Goal: Information Seeking & Learning: Find specific fact

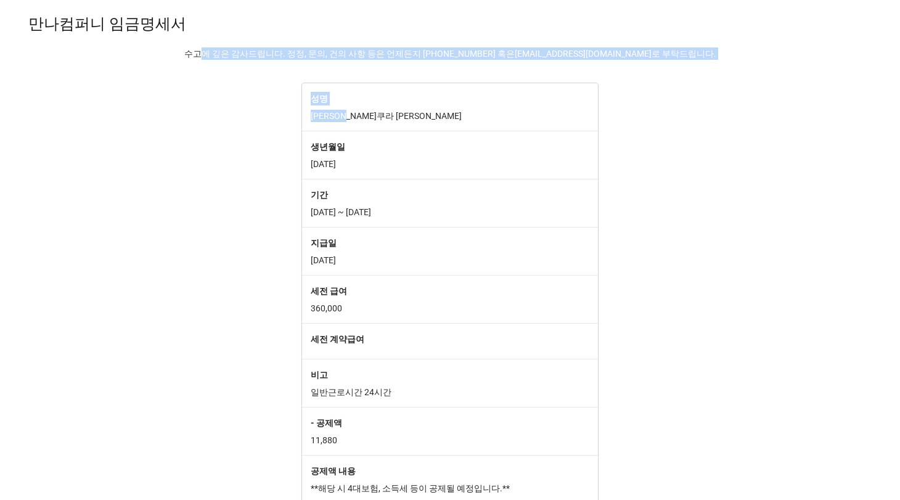
drag, startPoint x: 249, startPoint y: 47, endPoint x: 429, endPoint y: 118, distance: 193.8
click at [429, 118] on div "만나컴퍼니 임금명세서 수고에 깊은 감사드립니다. 정정, 문의, 건의 사항 등은 언제든지 [PHONE_NUMBER] 혹은 [EMAIL_ADDRE…" at bounding box center [450, 316] width 900 height 612
click at [429, 118] on p "[PERSON_NAME]쿠라 [PERSON_NAME]" at bounding box center [450, 116] width 279 height 12
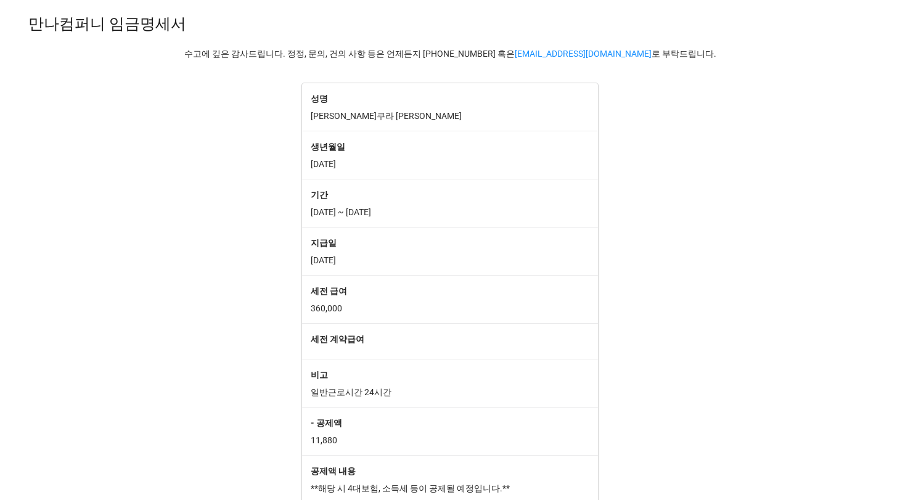
drag, startPoint x: 455, startPoint y: 178, endPoint x: 194, endPoint y: 43, distance: 293.8
click at [194, 43] on div "만나컴퍼니 임금명세서 수고에 깊은 감사드립니다. 정정, 문의, 건의 사항 등은 언제든지 [PHONE_NUMBER] 혹은 [EMAIL_ADDRE…" at bounding box center [450, 316] width 900 height 612
click at [194, 43] on div "만나컴퍼니 임금명세서 수고에 깊은 감사드립니다. 정정, 문의, 건의 사항 등은 언제든지 [PHONE_NUMBER] 혹은 [EMAIL_ADDRE…" at bounding box center [450, 35] width 900 height 50
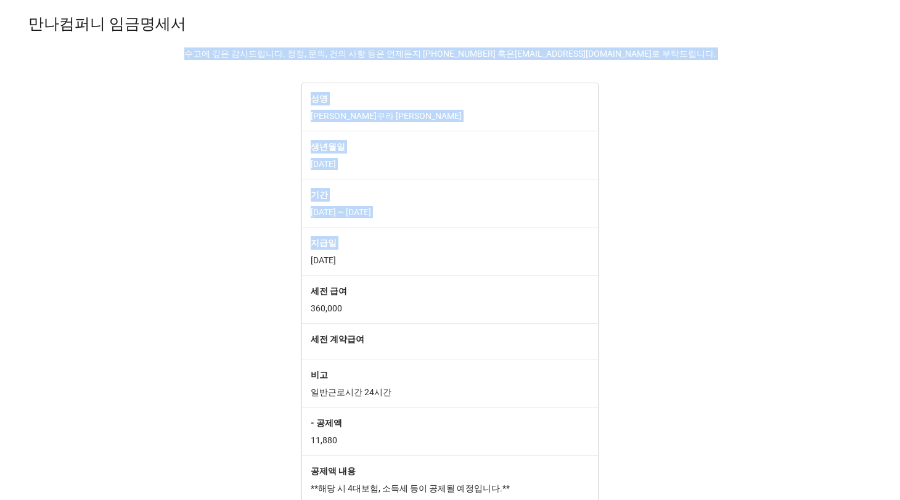
drag, startPoint x: 300, startPoint y: 97, endPoint x: 465, endPoint y: 237, distance: 216.6
click at [465, 237] on div "만나컴퍼니 임금명세서 수고에 깊은 감사드립니다. 정정, 문의, 건의 사항 등은 언제든지 [PHONE_NUMBER] 혹은 [EMAIL_ADDRE…" at bounding box center [450, 316] width 900 height 612
click at [465, 237] on label "지급일" at bounding box center [450, 243] width 279 height 14
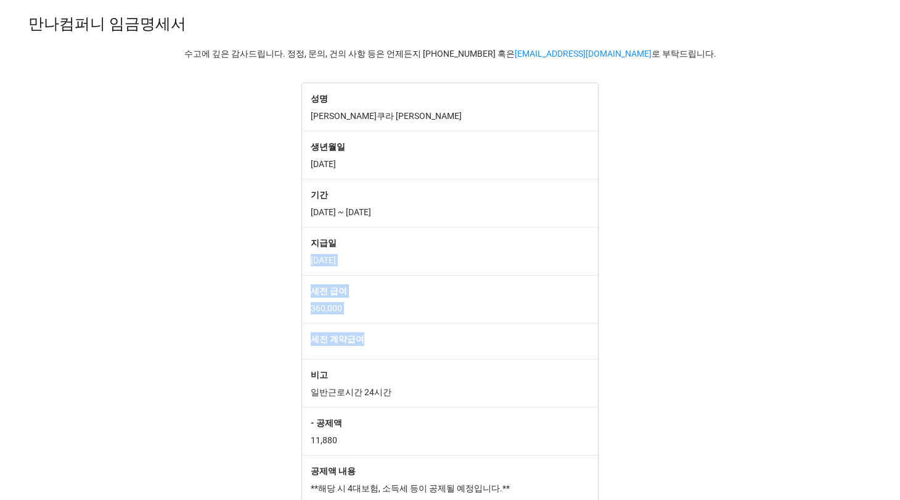
drag, startPoint x: 502, startPoint y: 255, endPoint x: 530, endPoint y: 352, distance: 100.3
click at [530, 350] on div "성명 [PERSON_NAME]쿠라 [PERSON_NAME] 생년월일 [DEMOGRAPHIC_DATA] 기간 [DATE] ~ [DATE] 지급일…" at bounding box center [450, 352] width 296 height 538
click at [530, 352] on div "세전 계약급여" at bounding box center [450, 341] width 296 height 36
